Goal: Navigation & Orientation: Find specific page/section

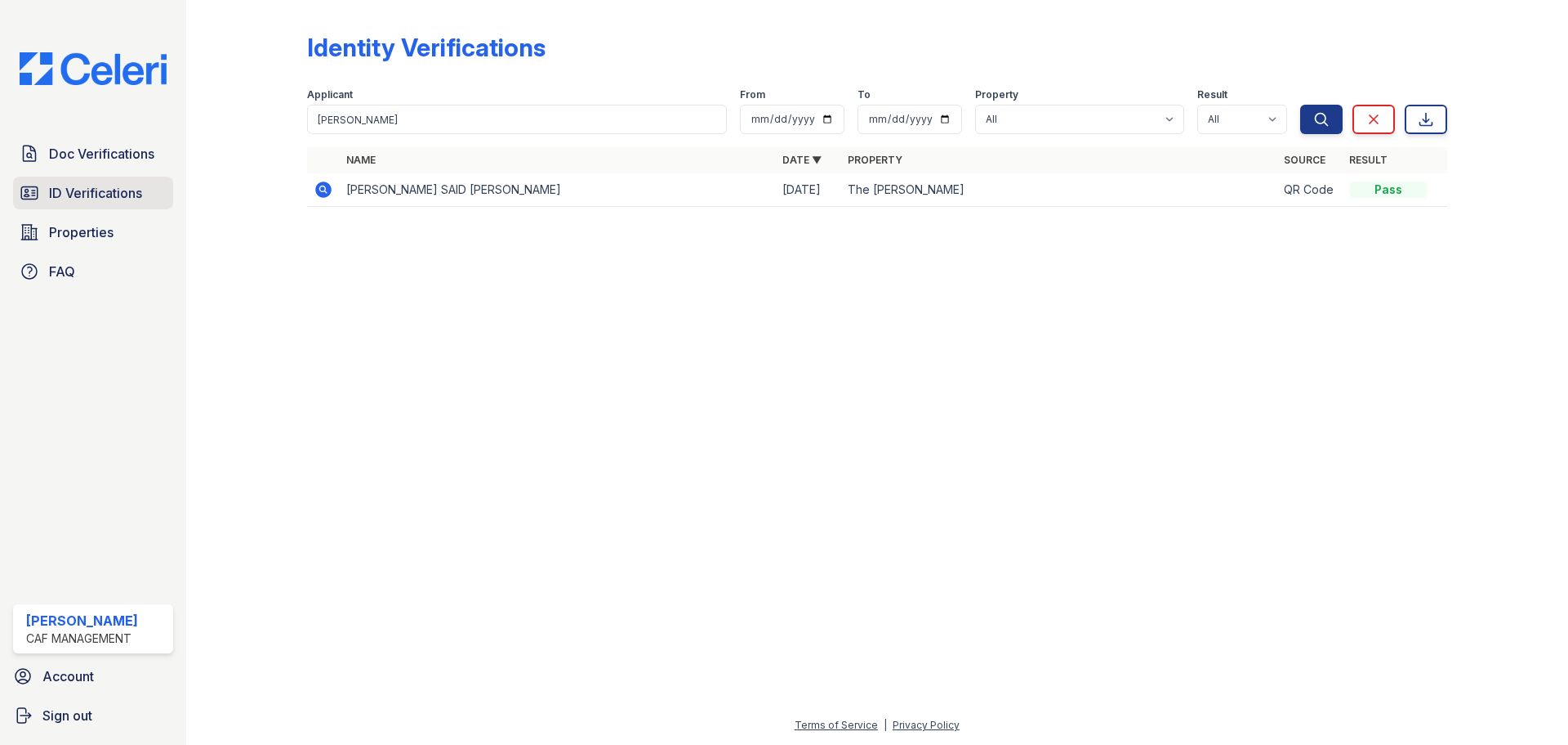
click at [79, 195] on span "ID Verifications" at bounding box center [95, 193] width 93 height 19
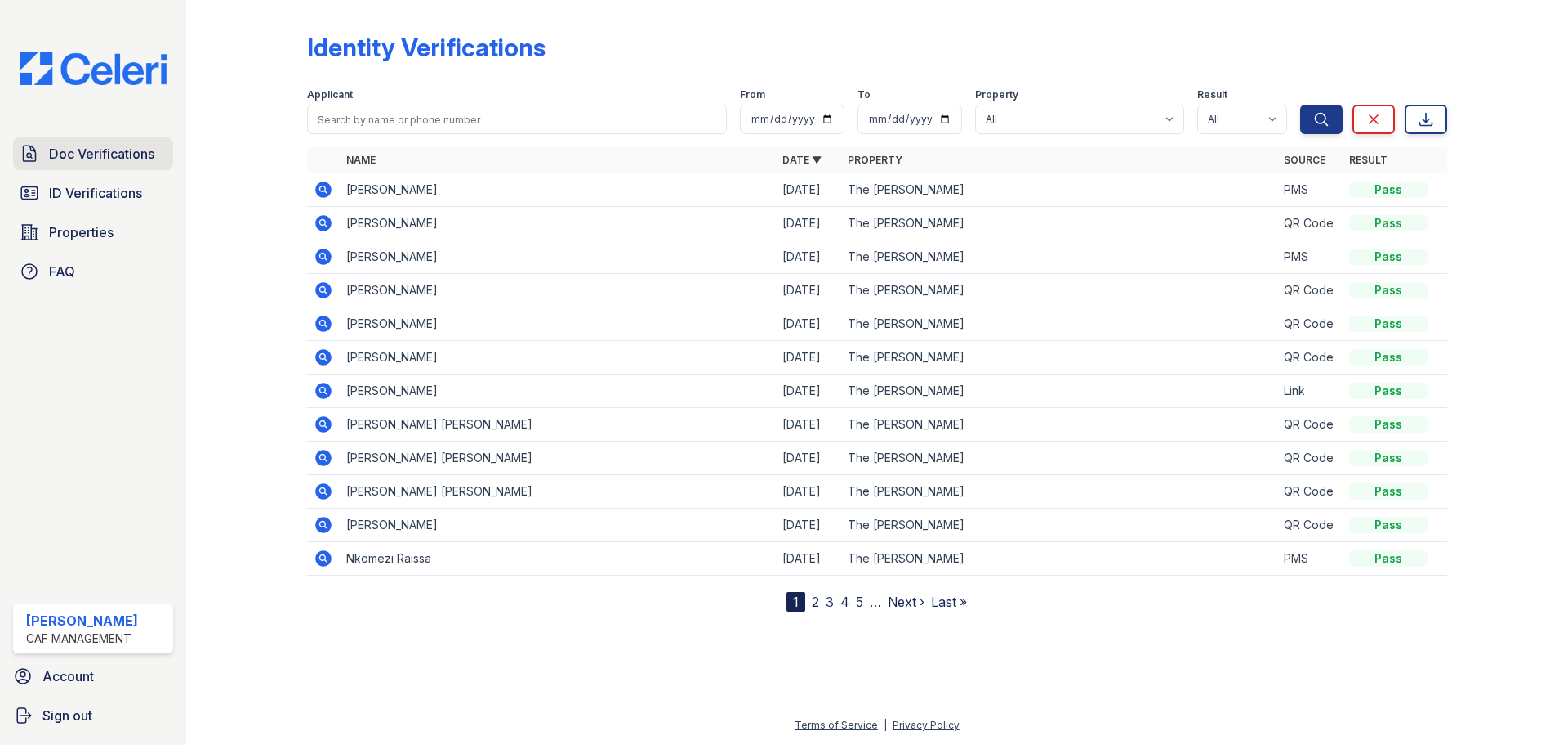
click at [101, 148] on span "Doc Verifications" at bounding box center [101, 153] width 105 height 19
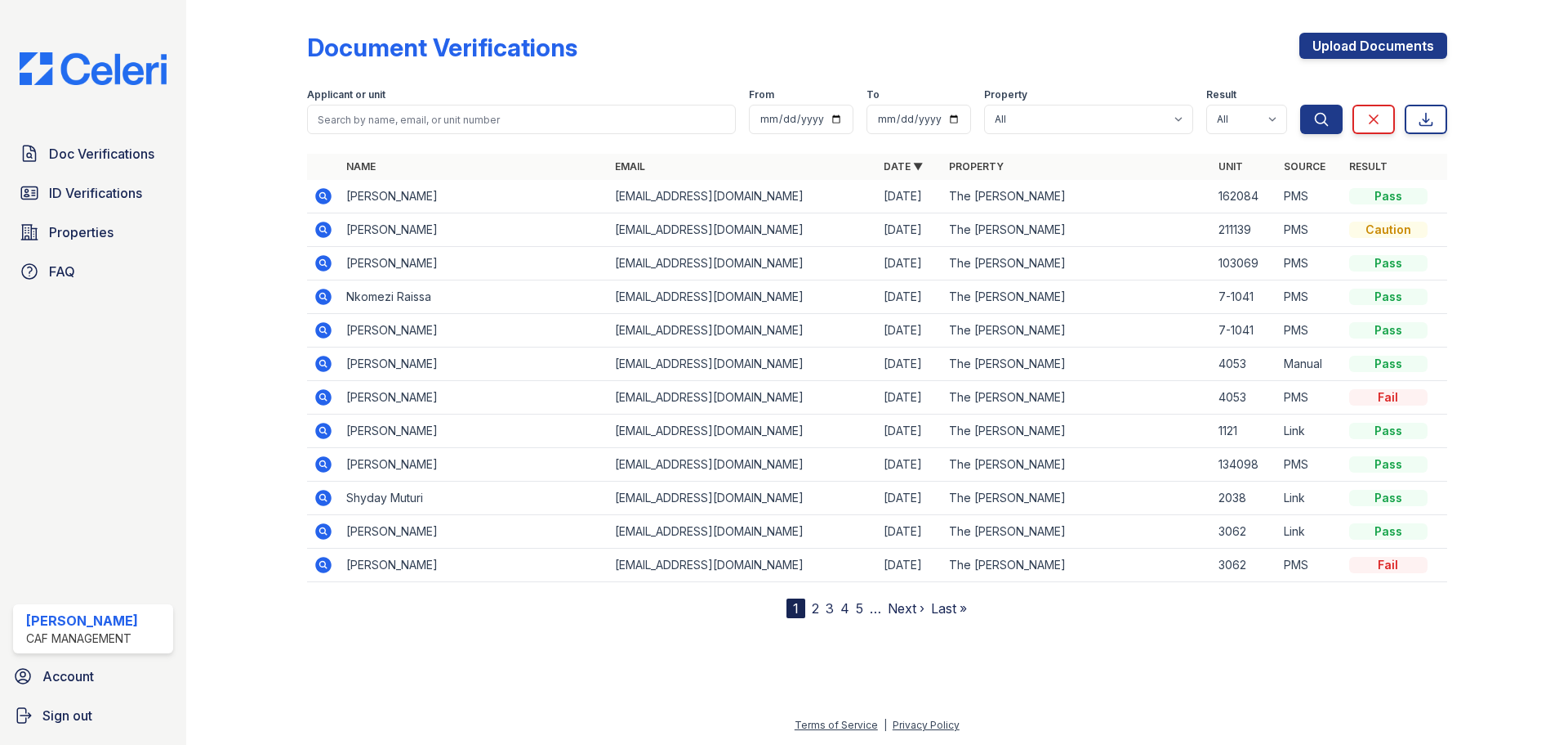
click at [325, 231] on icon at bounding box center [323, 229] width 19 height 19
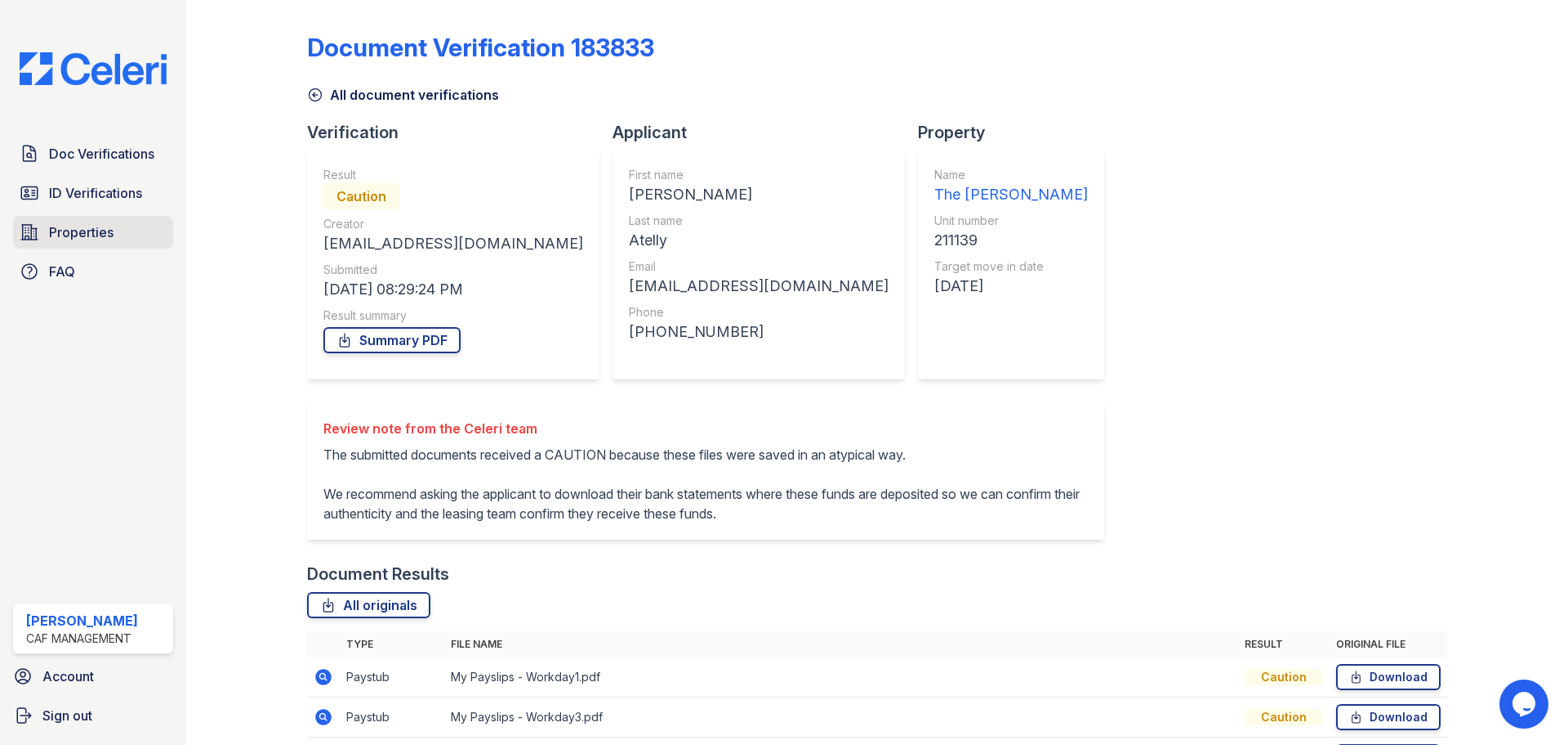
click at [119, 237] on link "Properties" at bounding box center [93, 232] width 160 height 33
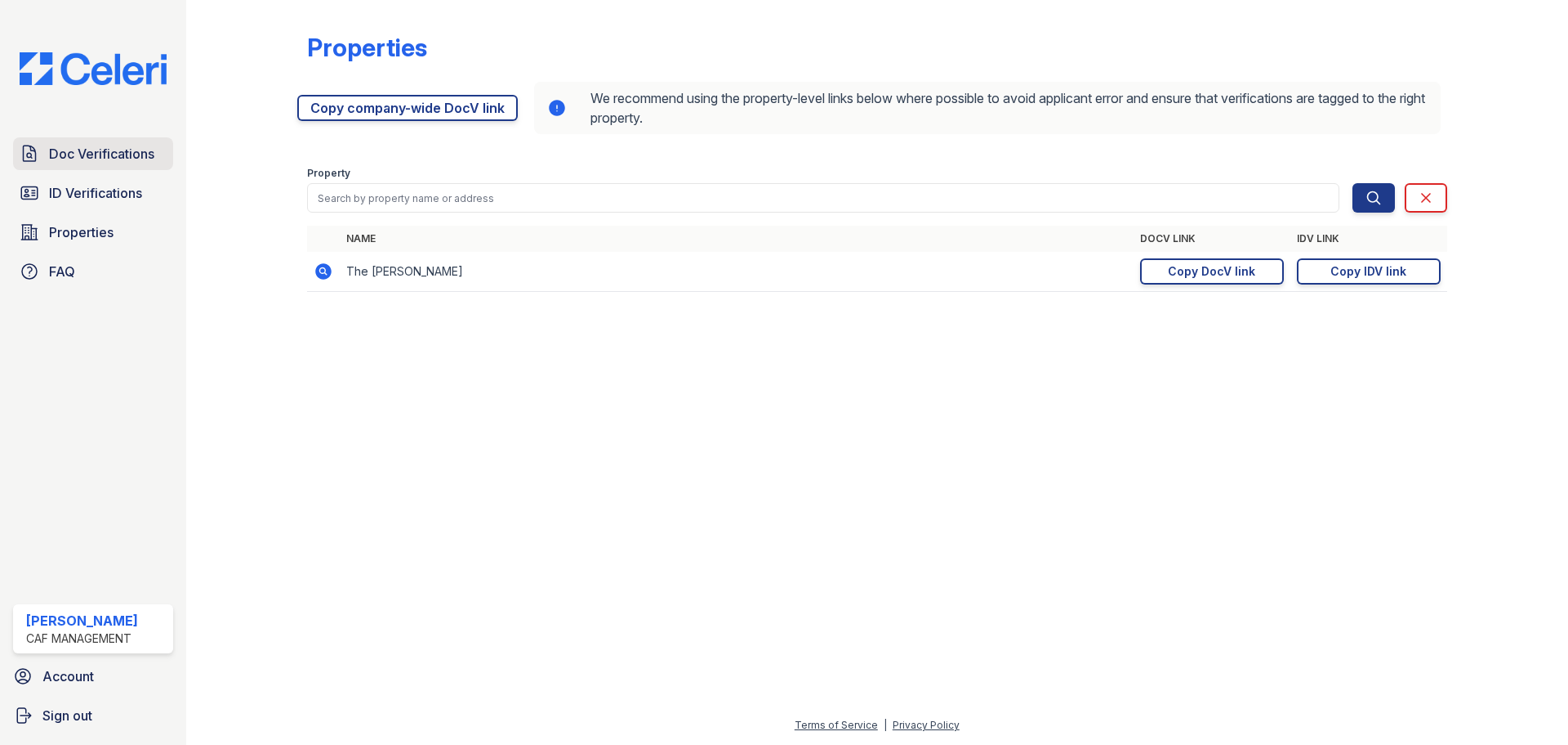
click at [119, 164] on span "Doc Verifications" at bounding box center [101, 153] width 105 height 19
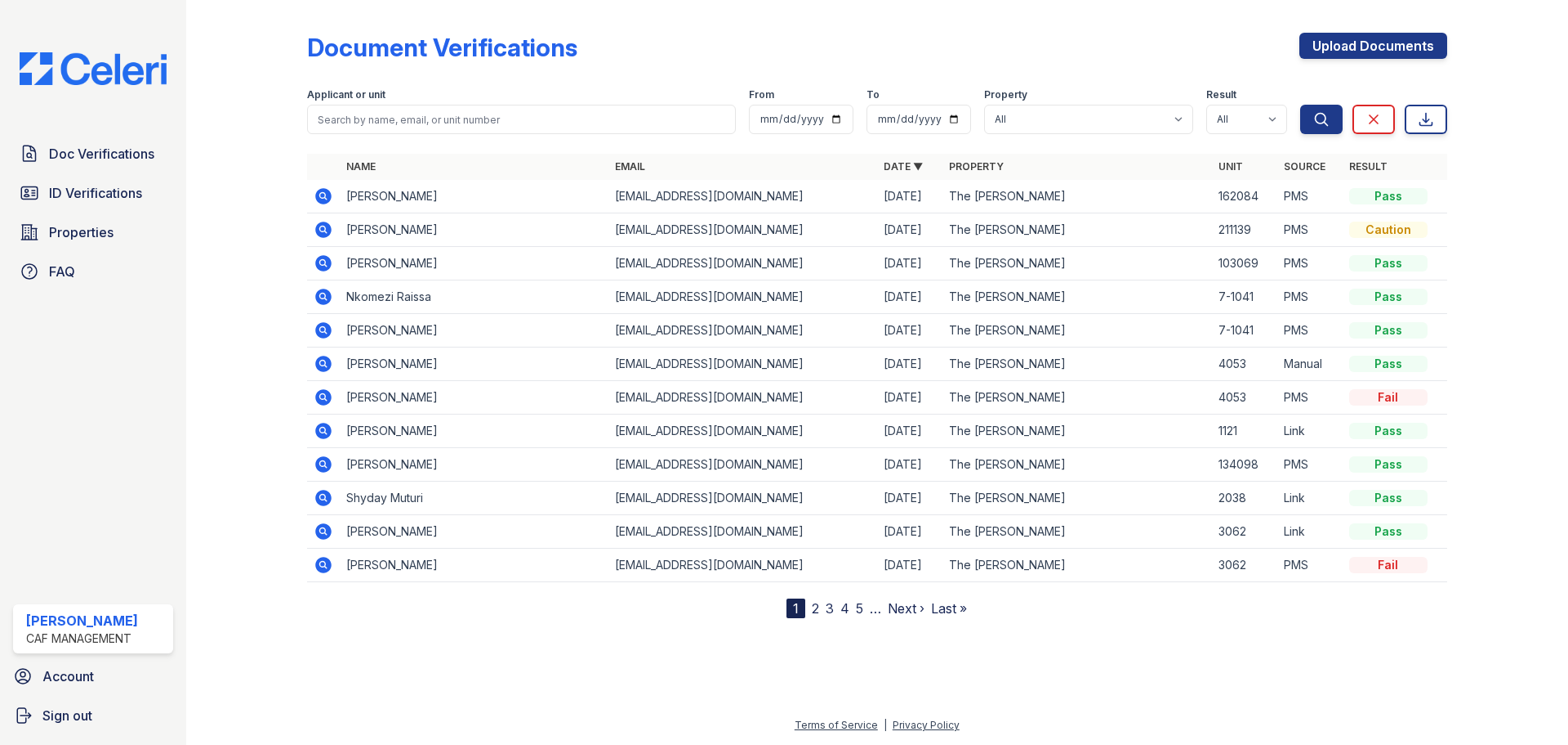
click at [321, 236] on icon at bounding box center [323, 229] width 16 height 16
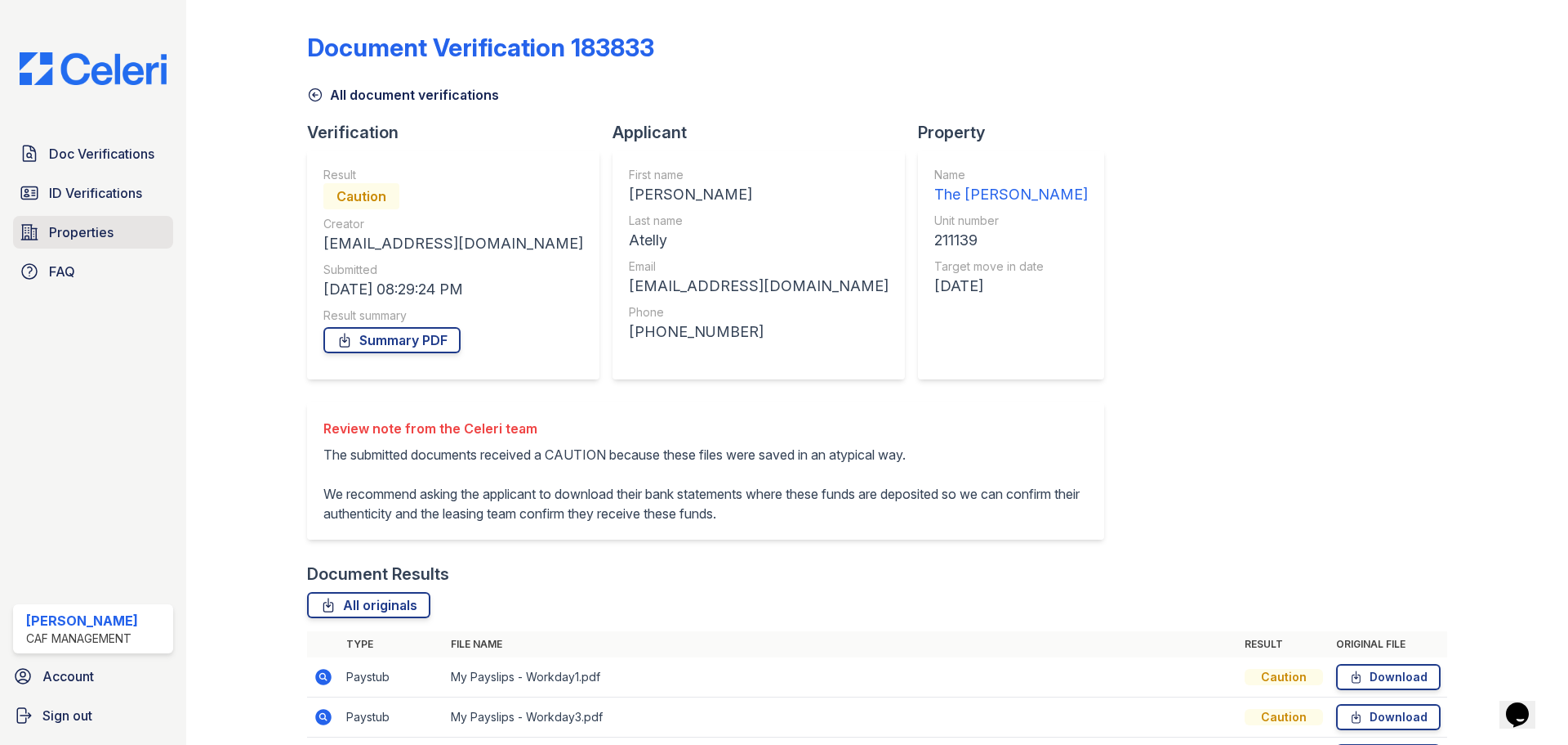
click at [97, 227] on span "Properties" at bounding box center [81, 232] width 65 height 19
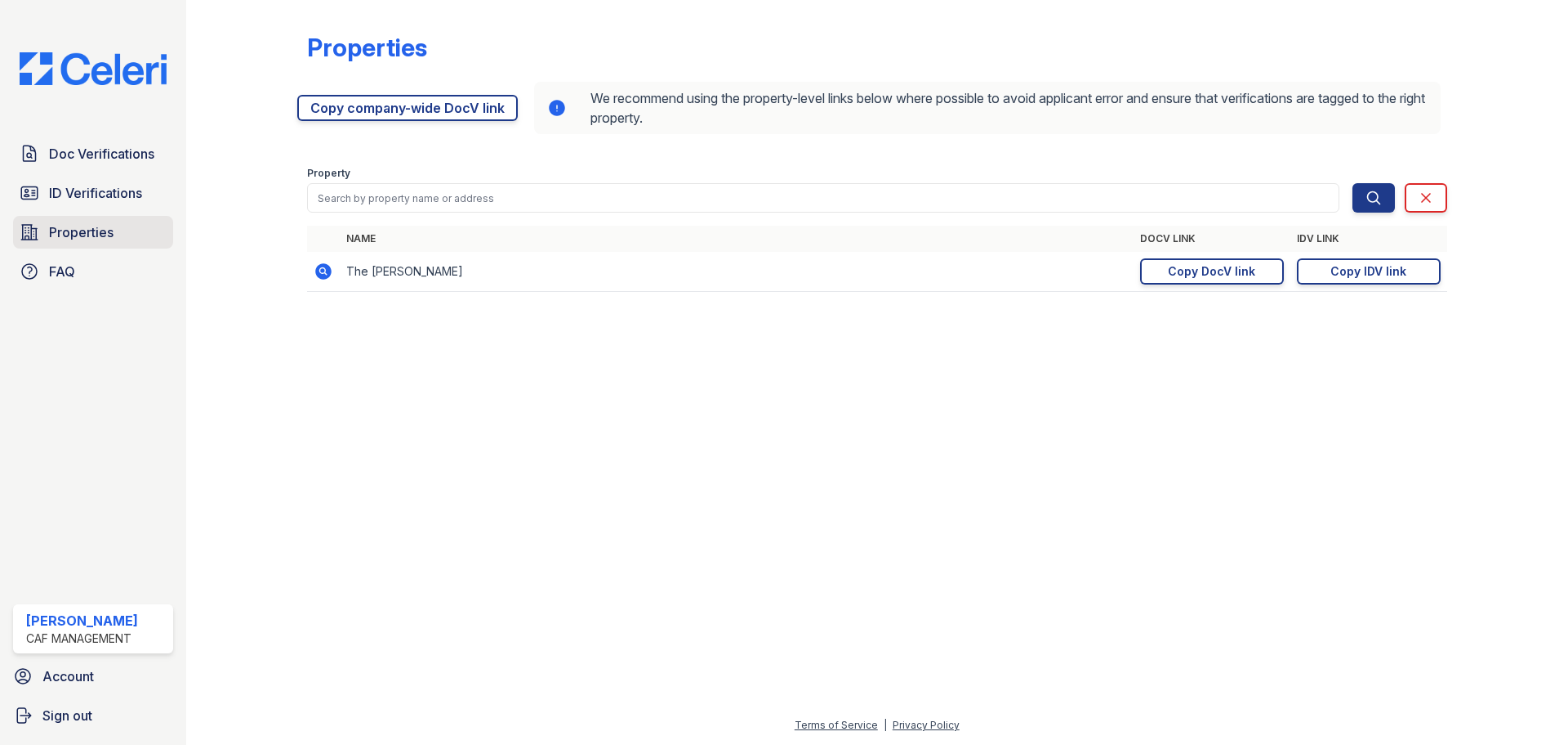
click at [106, 234] on span "Properties" at bounding box center [81, 232] width 65 height 19
click at [1386, 276] on div "Copy IDV link" at bounding box center [1369, 271] width 76 height 16
click at [1217, 274] on div "Copy DocV link" at bounding box center [1211, 271] width 88 height 16
